Goal: Transaction & Acquisition: Download file/media

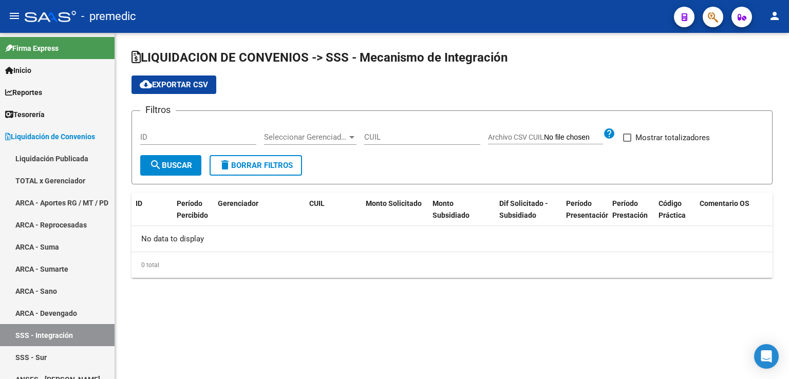
checkbox input "true"
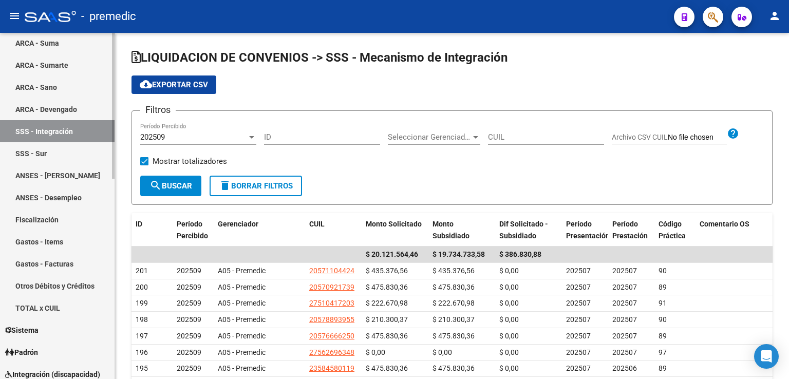
scroll to position [257, 0]
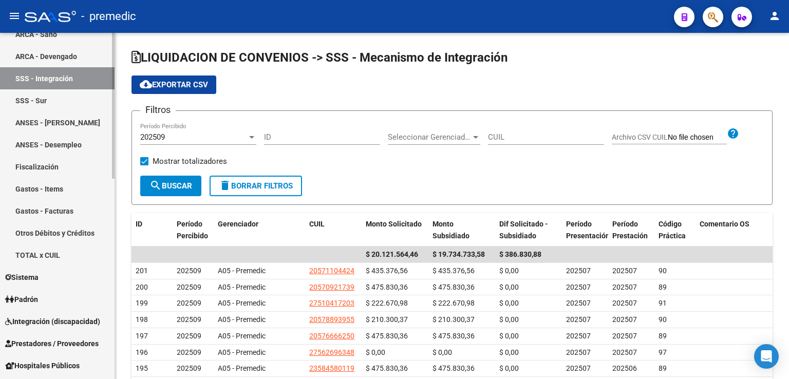
click at [68, 323] on span "Integración (discapacidad)" at bounding box center [52, 321] width 95 height 11
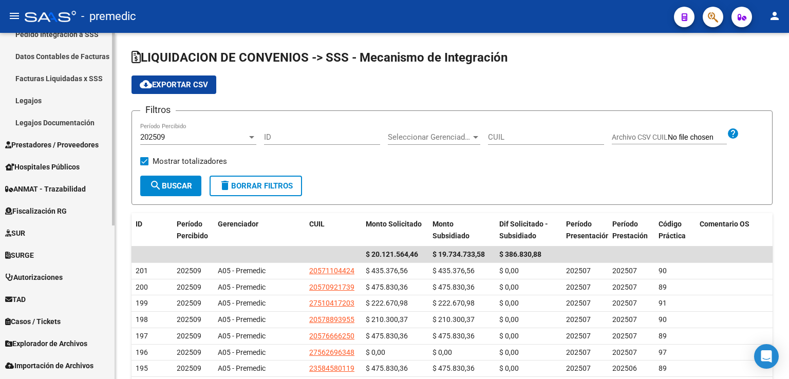
scroll to position [154, 0]
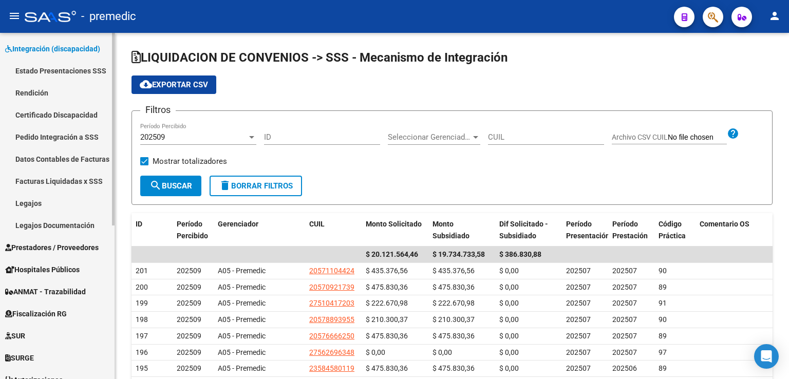
click at [58, 182] on link "Facturas Liquidadas x SSS" at bounding box center [57, 181] width 115 height 22
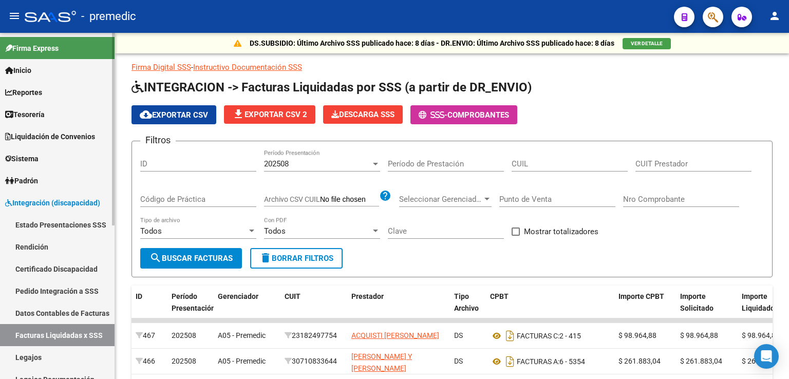
scroll to position [205, 0]
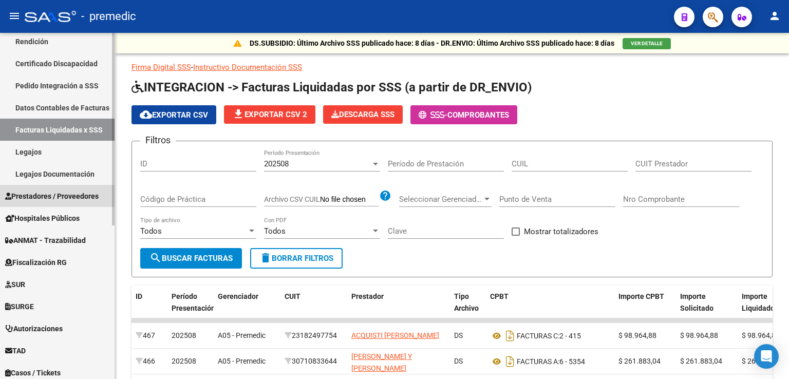
click at [52, 193] on span "Prestadores / Proveedores" at bounding box center [51, 196] width 93 height 11
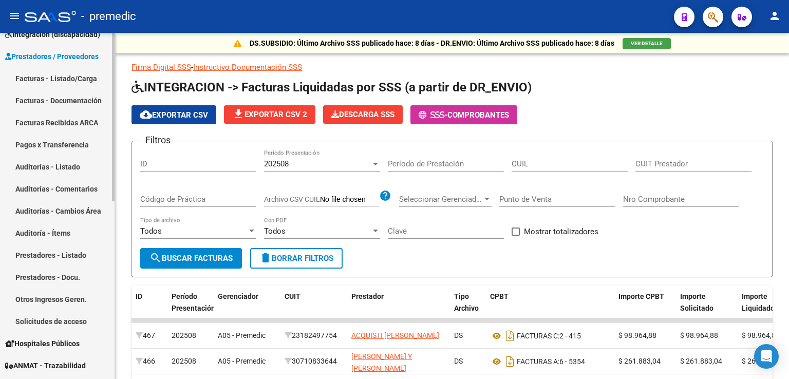
scroll to position [154, 0]
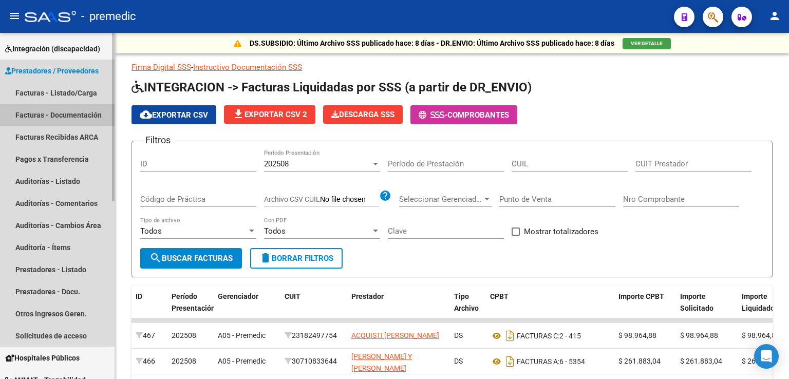
click at [59, 114] on link "Facturas - Documentación" at bounding box center [57, 115] width 115 height 22
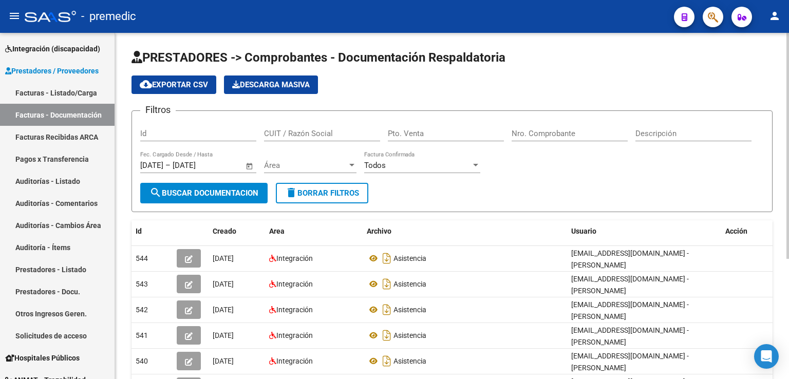
click at [307, 134] on input "CUIT / Razón Social" at bounding box center [322, 133] width 116 height 9
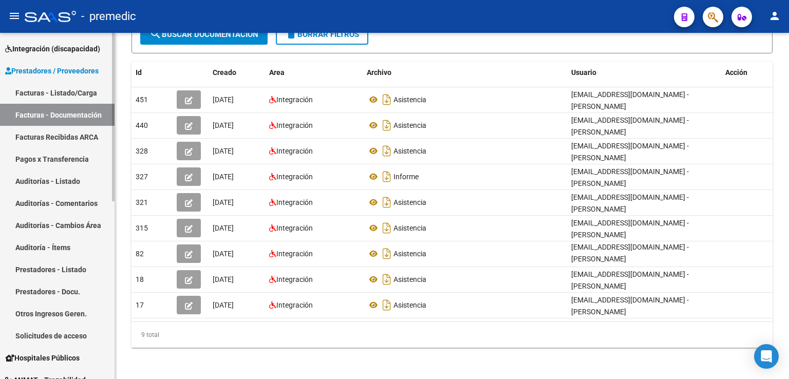
scroll to position [205, 0]
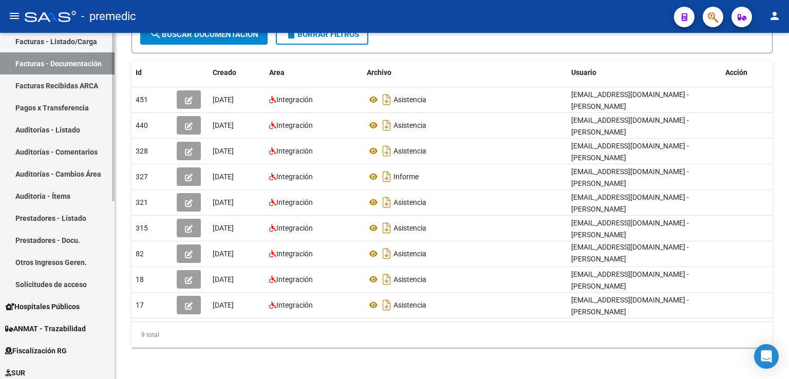
type input "ital"
click at [45, 239] on link "Prestadores - Docu." at bounding box center [57, 240] width 115 height 22
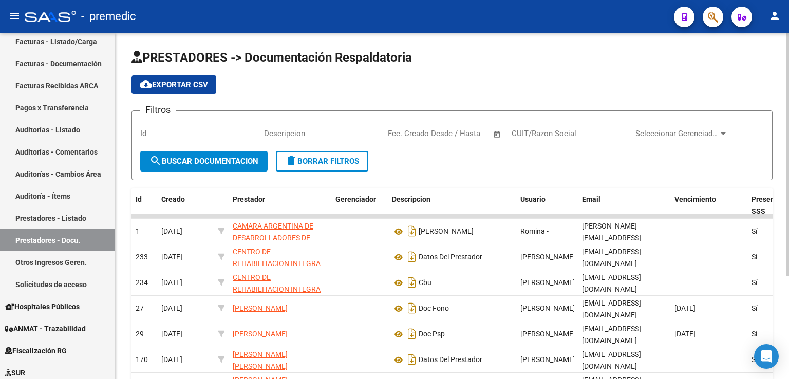
click at [553, 130] on input "CUIT/Razon Social" at bounding box center [570, 133] width 116 height 9
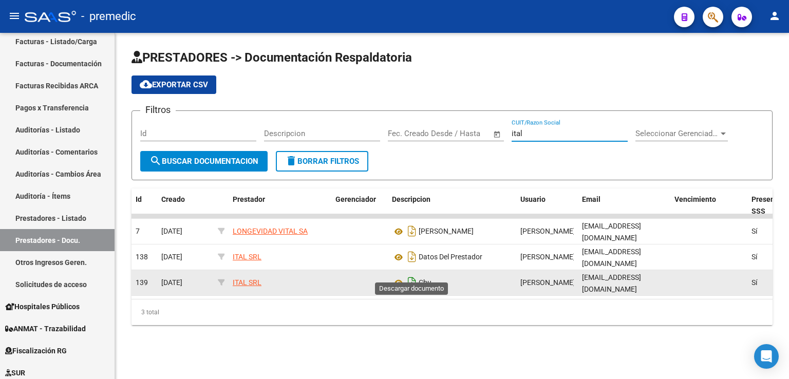
click at [413, 274] on icon "Descargar documento" at bounding box center [411, 282] width 13 height 16
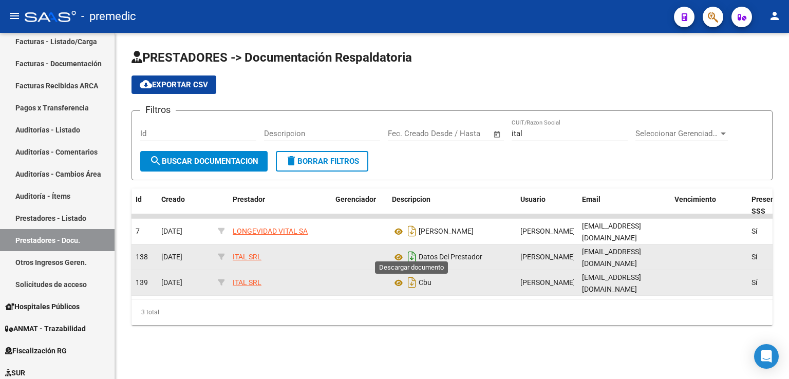
click at [406, 249] on icon "Descargar documento" at bounding box center [411, 257] width 13 height 16
click at [531, 136] on input "ital" at bounding box center [570, 133] width 116 height 9
type input "i"
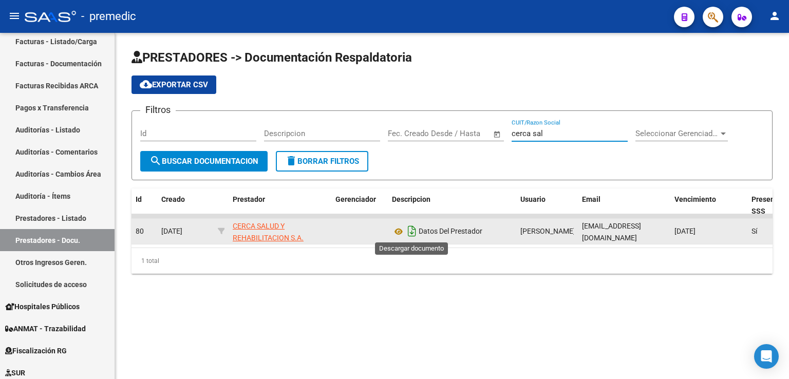
type input "cerca sal"
click at [412, 228] on icon "Descargar documento" at bounding box center [411, 231] width 13 height 16
